Goal: Task Accomplishment & Management: Manage account settings

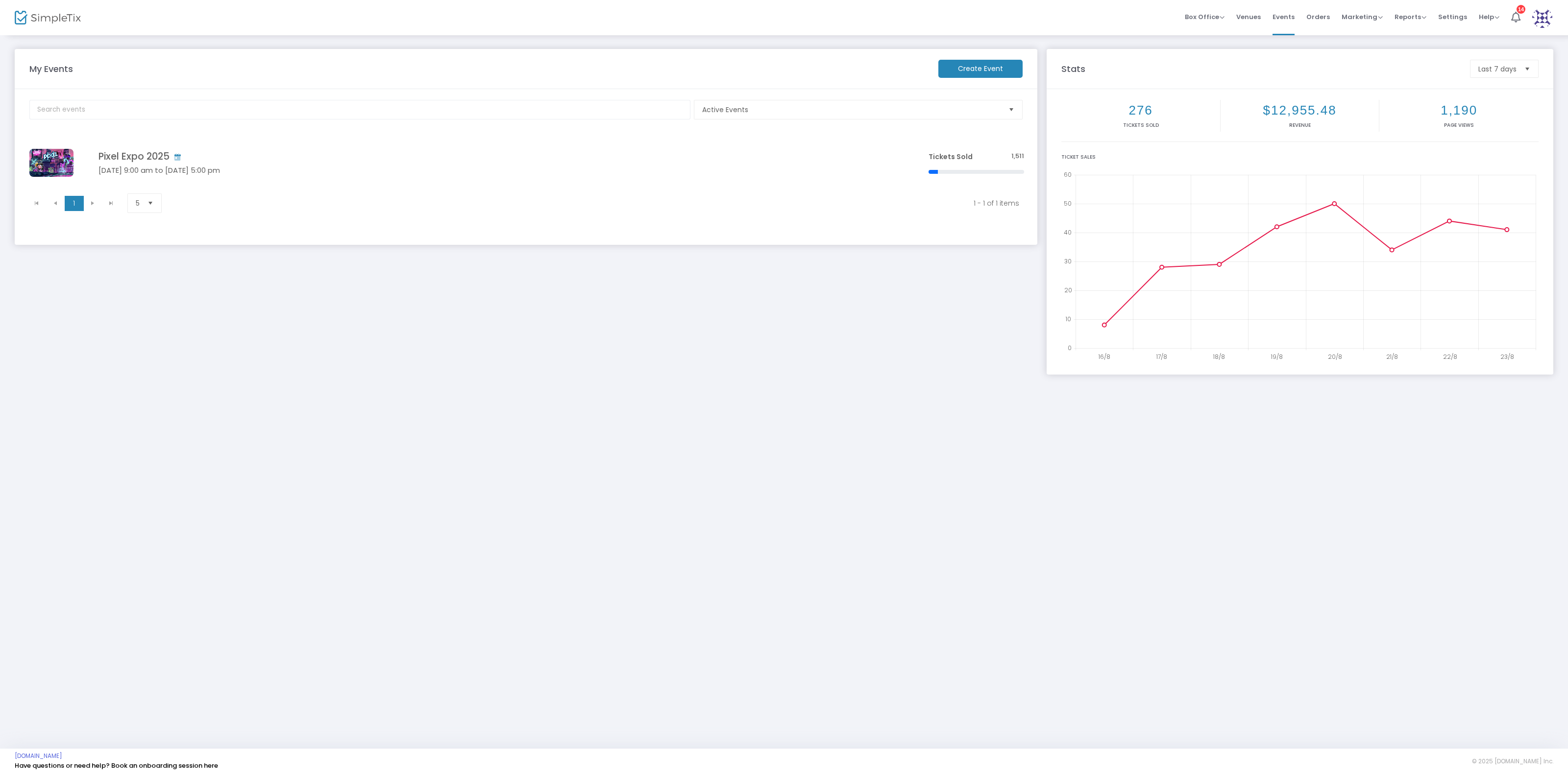
click at [700, 362] on div "My Events Create Event Active Events Event Category Type No section found Pixel…" at bounding box center [526, 207] width 1032 height 315
